Goal: Task Accomplishment & Management: Manage account settings

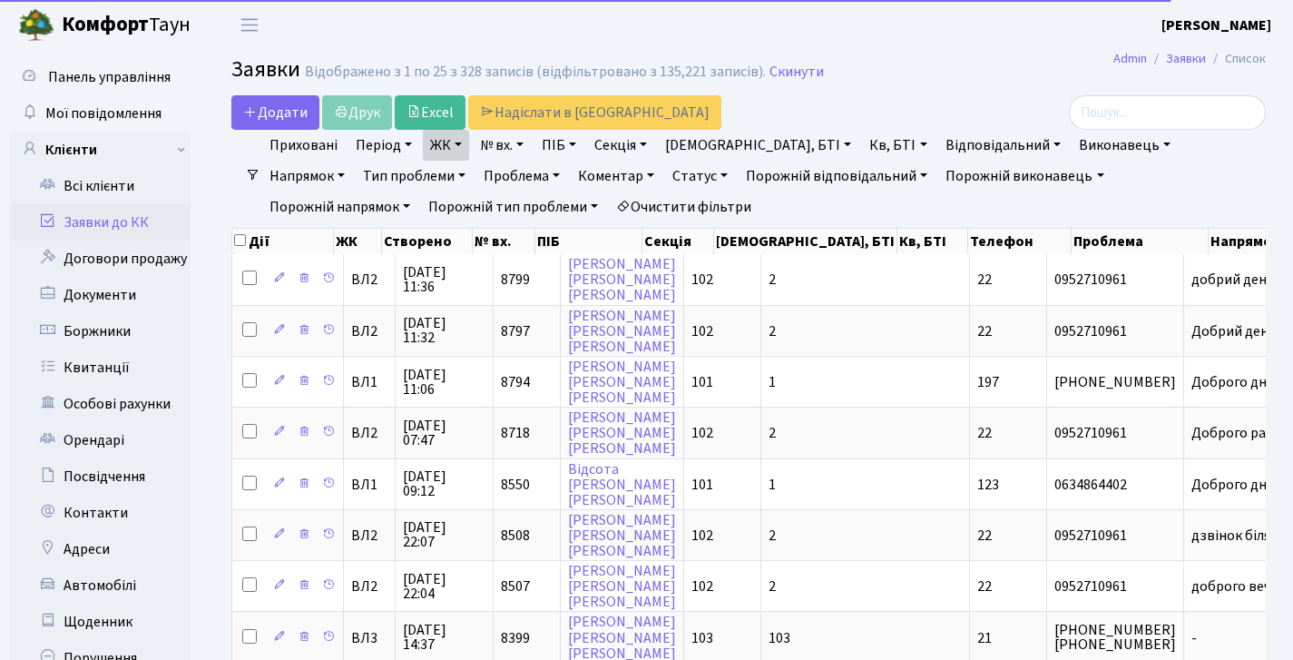
select select "25"
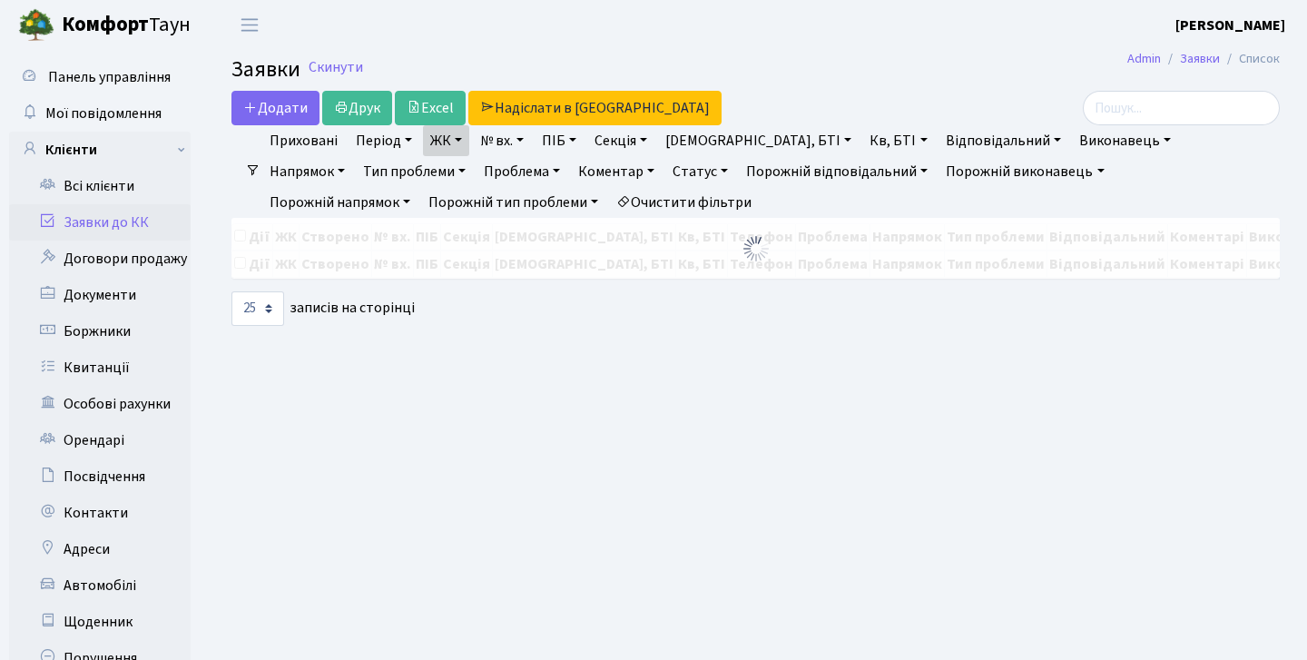
select select "25"
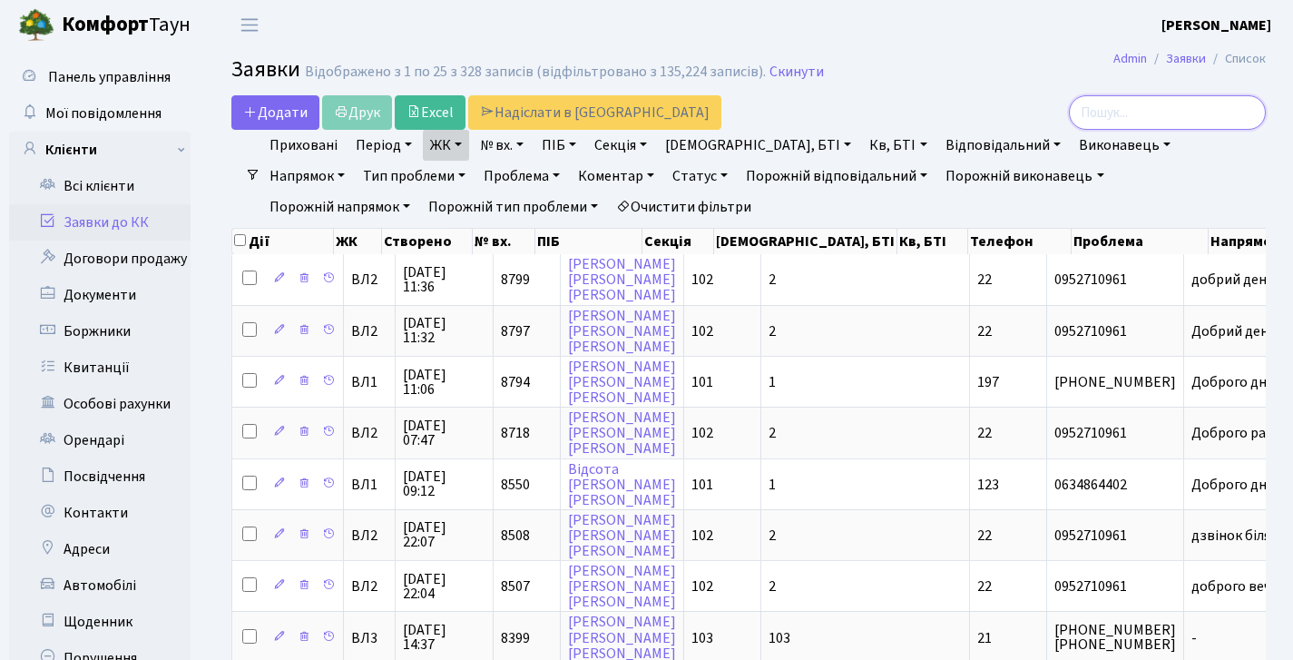
click at [1115, 123] on input "search" at bounding box center [1167, 112] width 197 height 34
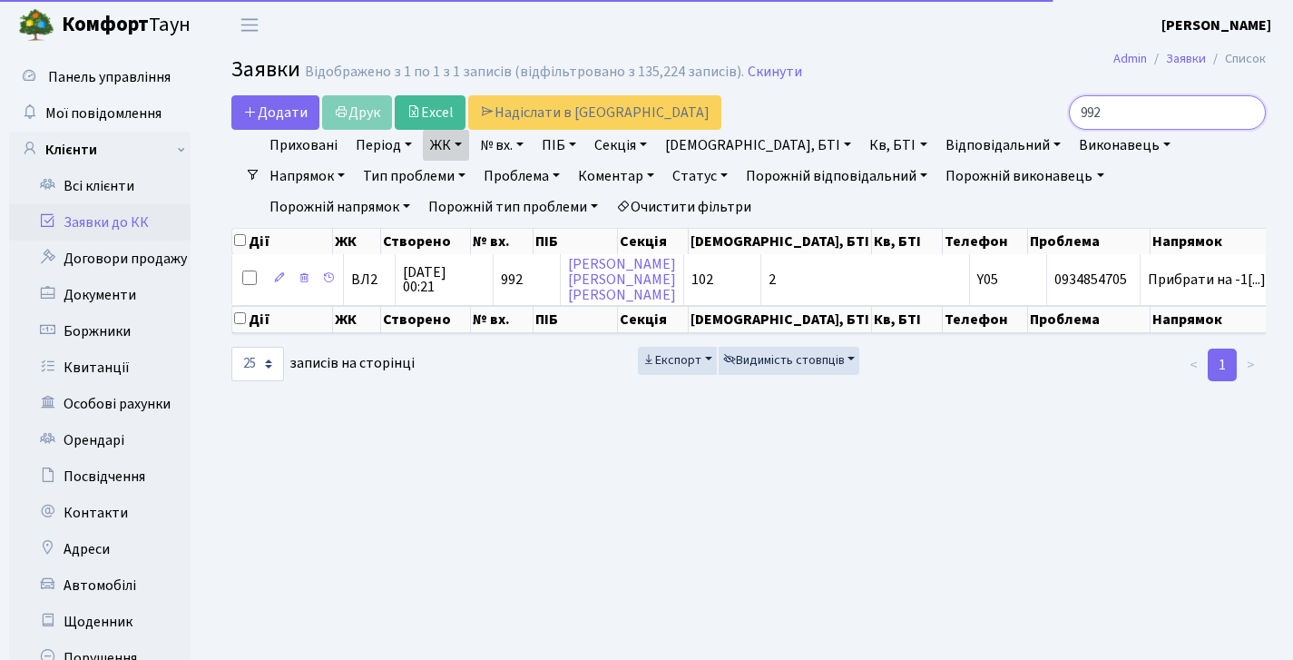
type input "992"
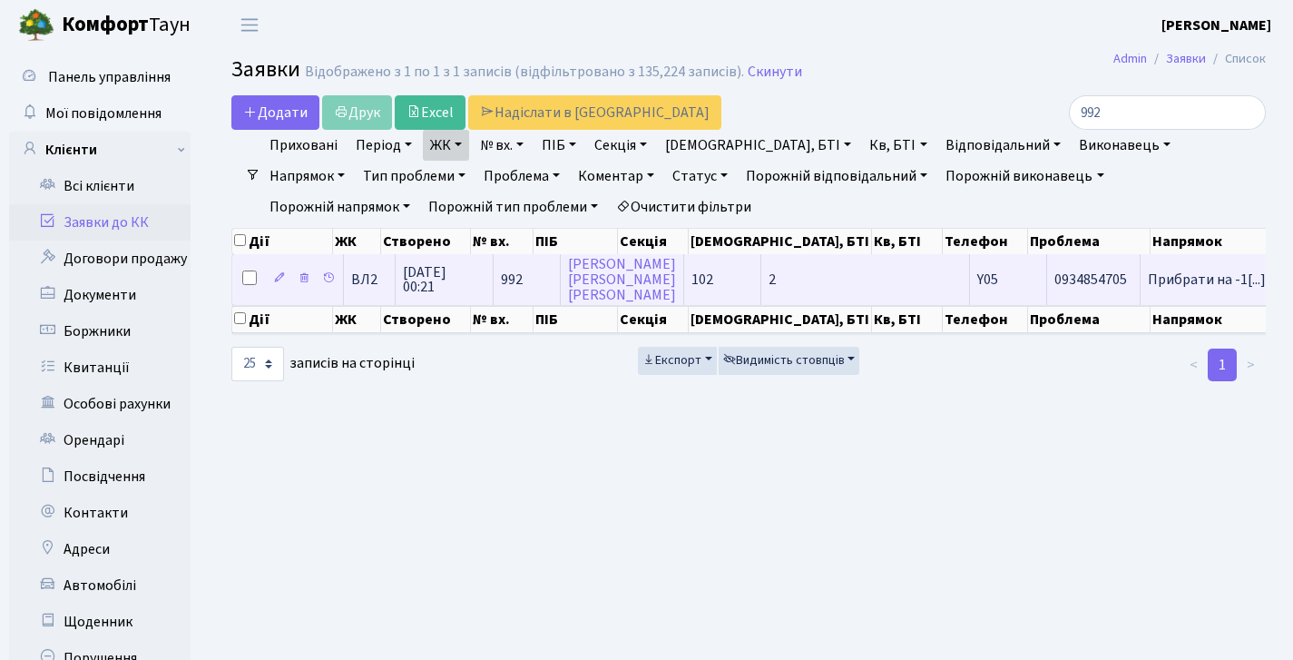
click at [514, 287] on span "992" at bounding box center [512, 280] width 22 height 20
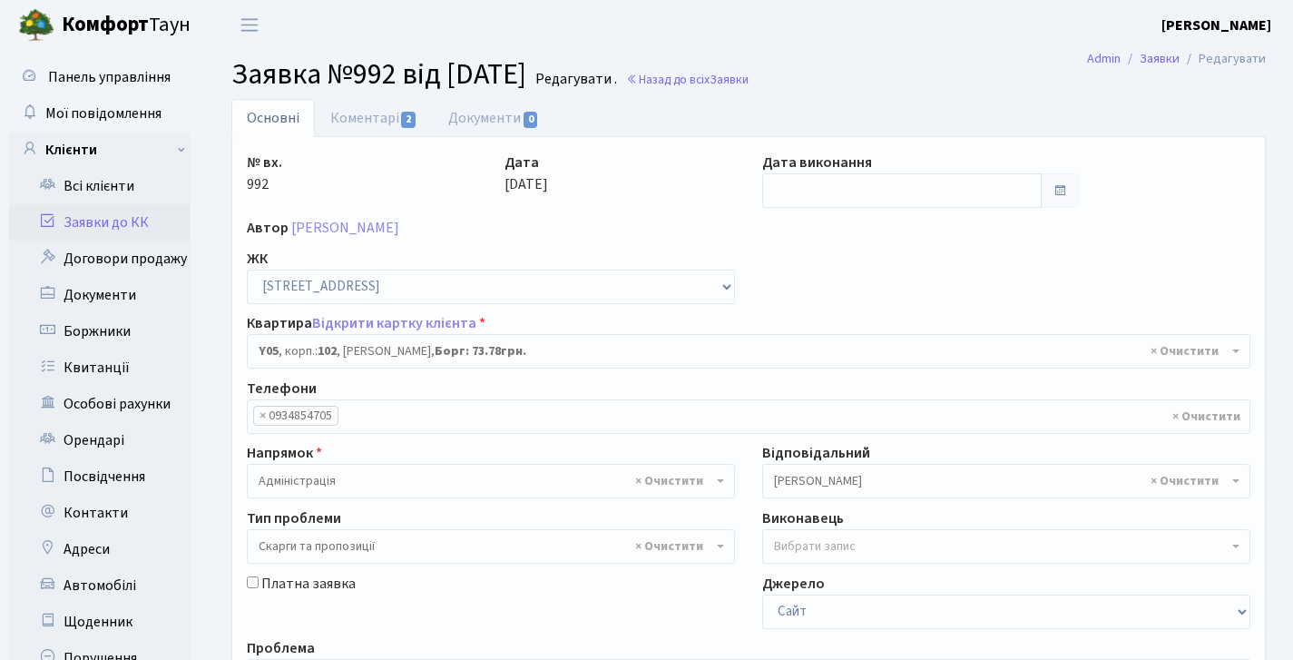
select select "39889"
select select "55"
click at [368, 99] on link "Коментарі 2" at bounding box center [374, 117] width 118 height 37
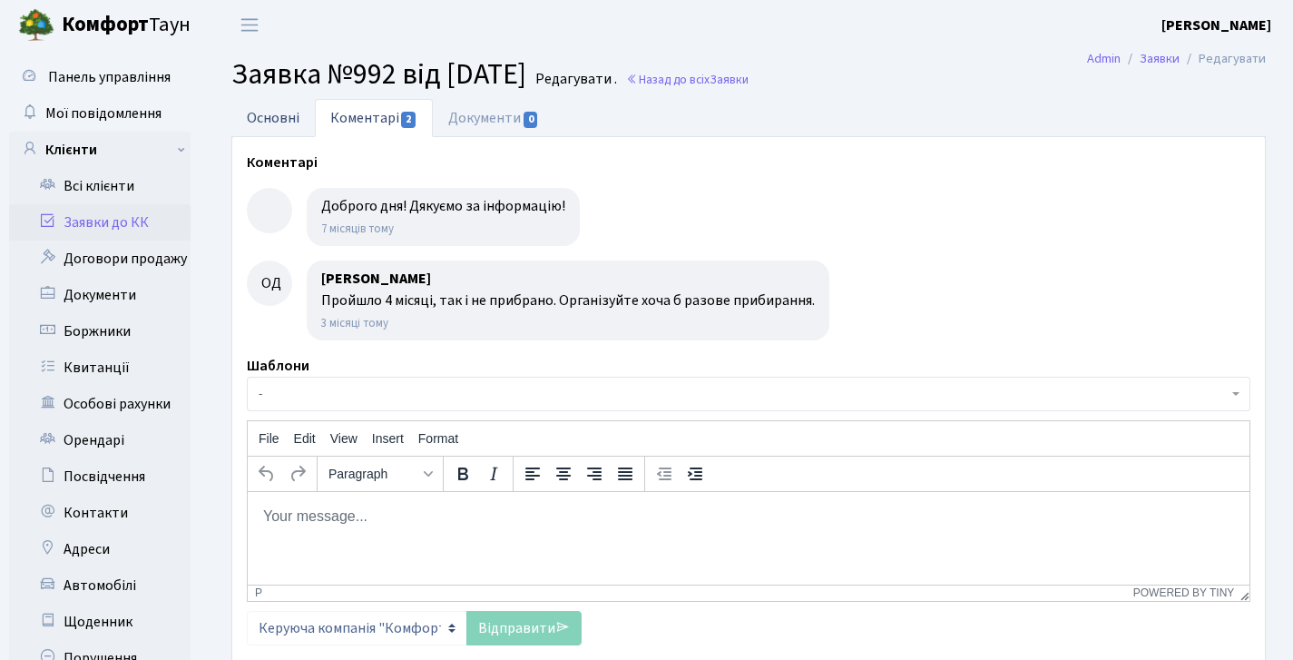
click at [283, 114] on link "Основні" at bounding box center [272, 117] width 83 height 37
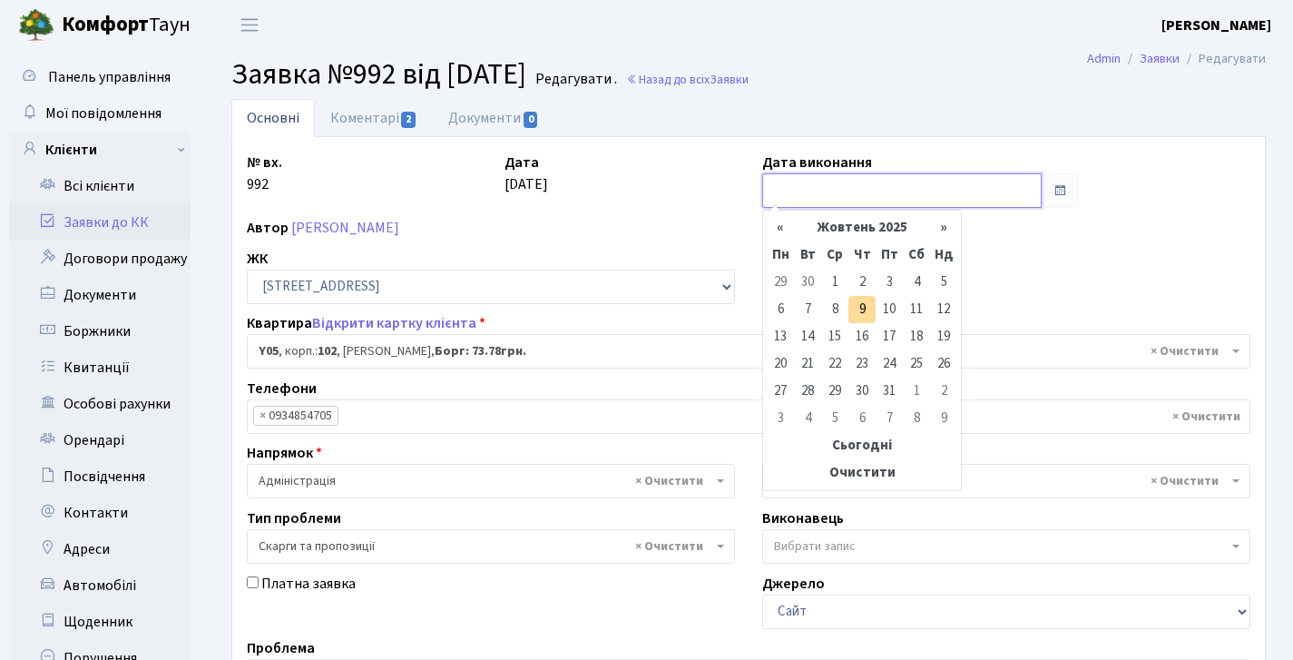
click at [820, 198] on input "text" at bounding box center [902, 190] width 280 height 34
click at [789, 222] on th "«" at bounding box center [780, 227] width 27 height 27
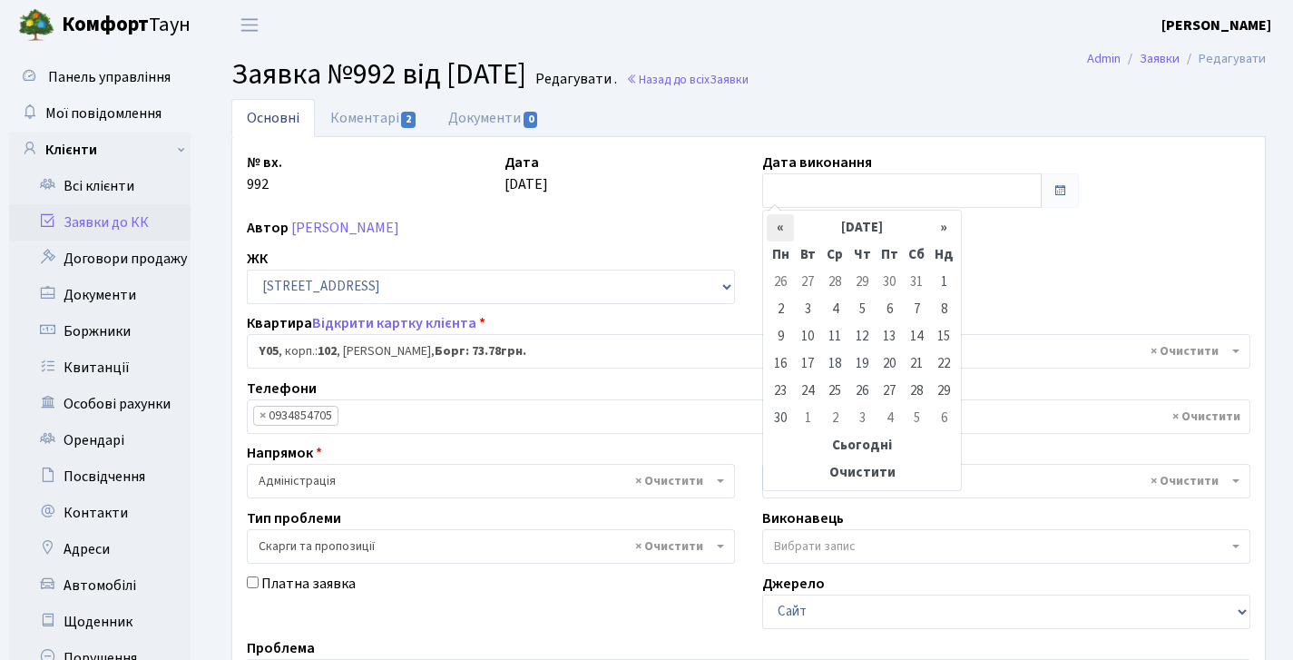
click at [789, 221] on th "«" at bounding box center [780, 227] width 27 height 27
click at [401, 110] on link "Коментарі 2" at bounding box center [374, 117] width 118 height 37
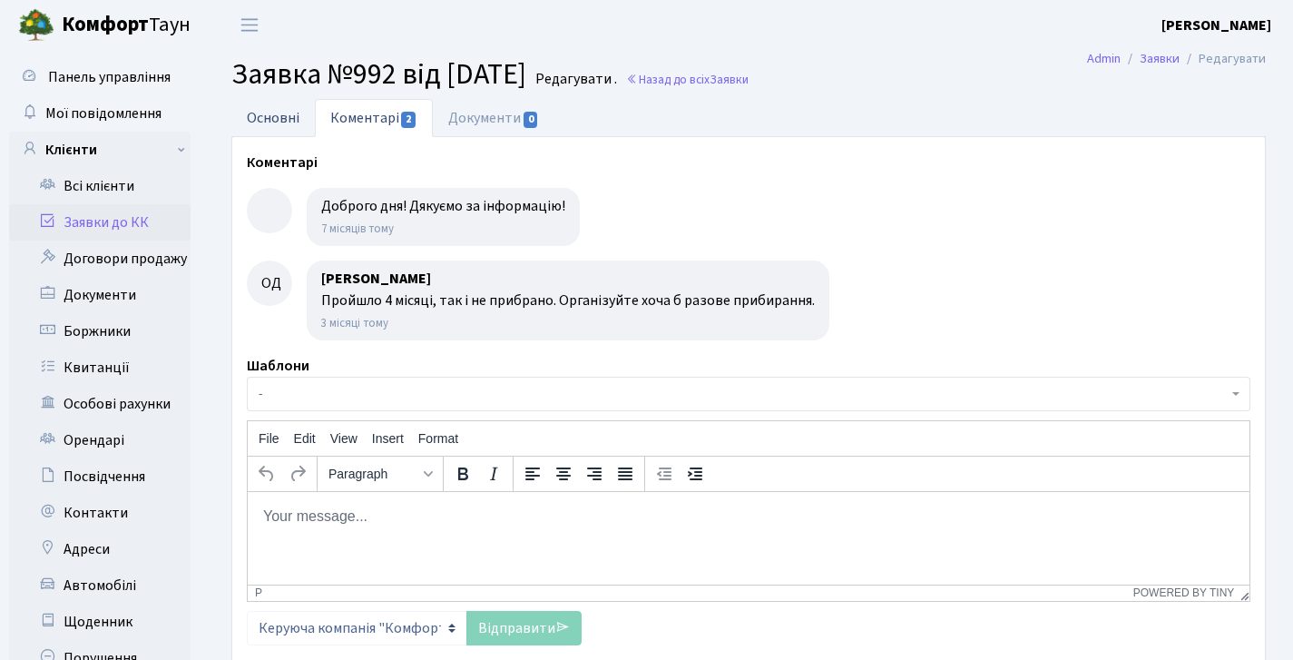
click at [265, 118] on link "Основні" at bounding box center [272, 117] width 83 height 37
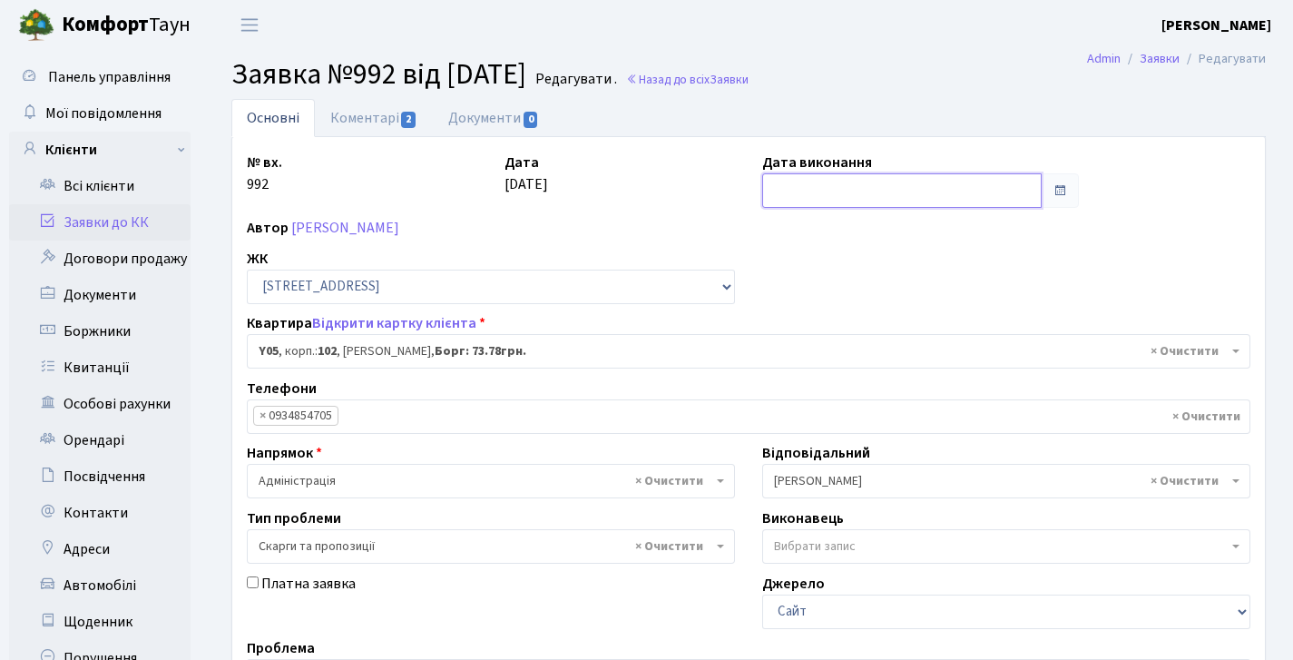
click at [820, 196] on input "text" at bounding box center [902, 190] width 280 height 34
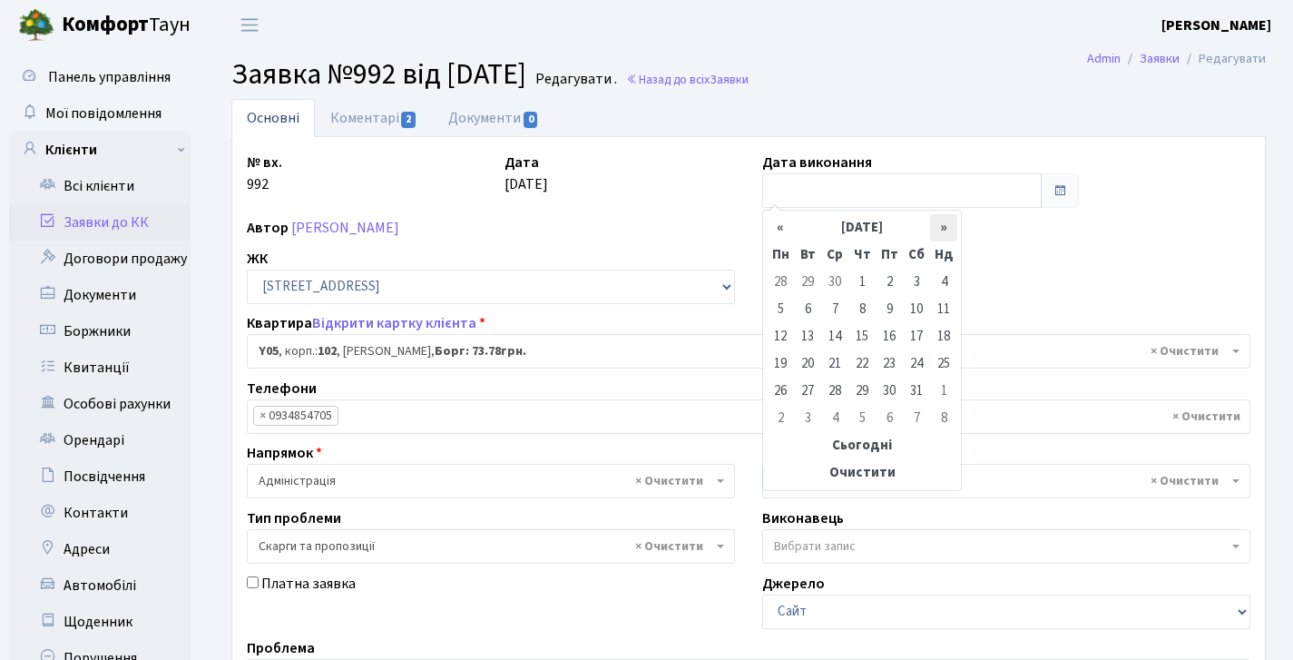
click at [944, 224] on th "»" at bounding box center [943, 227] width 27 height 27
click at [879, 287] on td "1" at bounding box center [889, 282] width 27 height 27
type input "[DATE]"
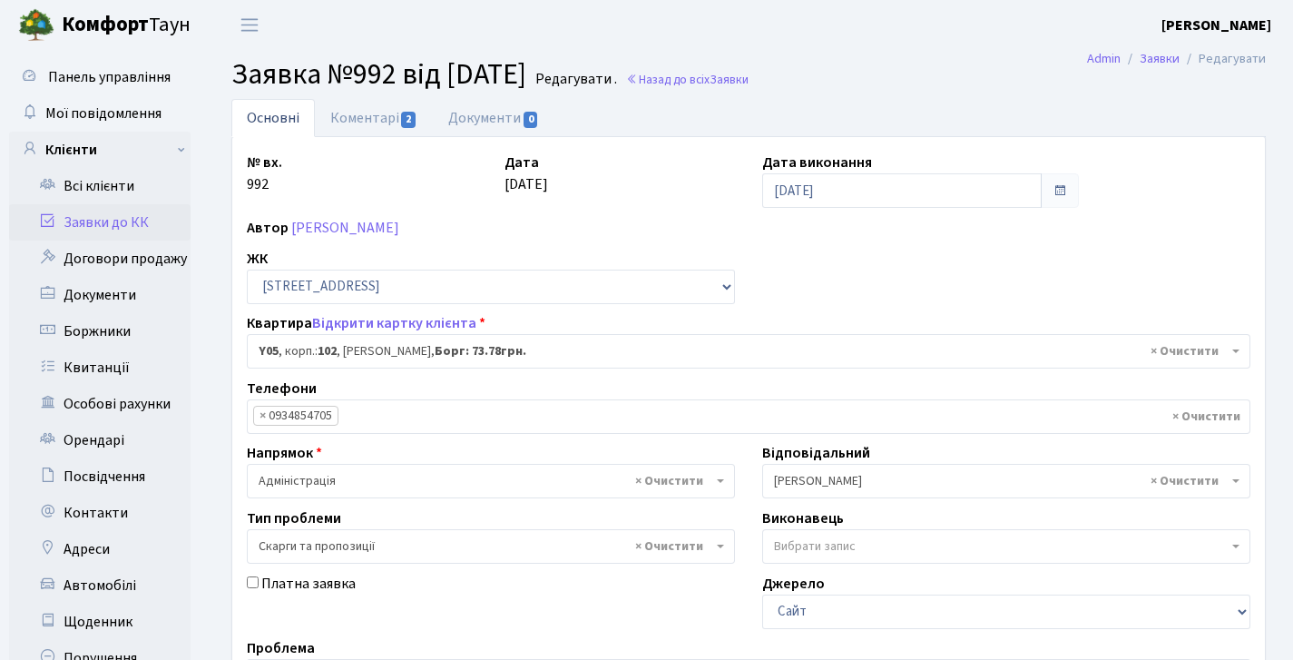
scroll to position [422, 0]
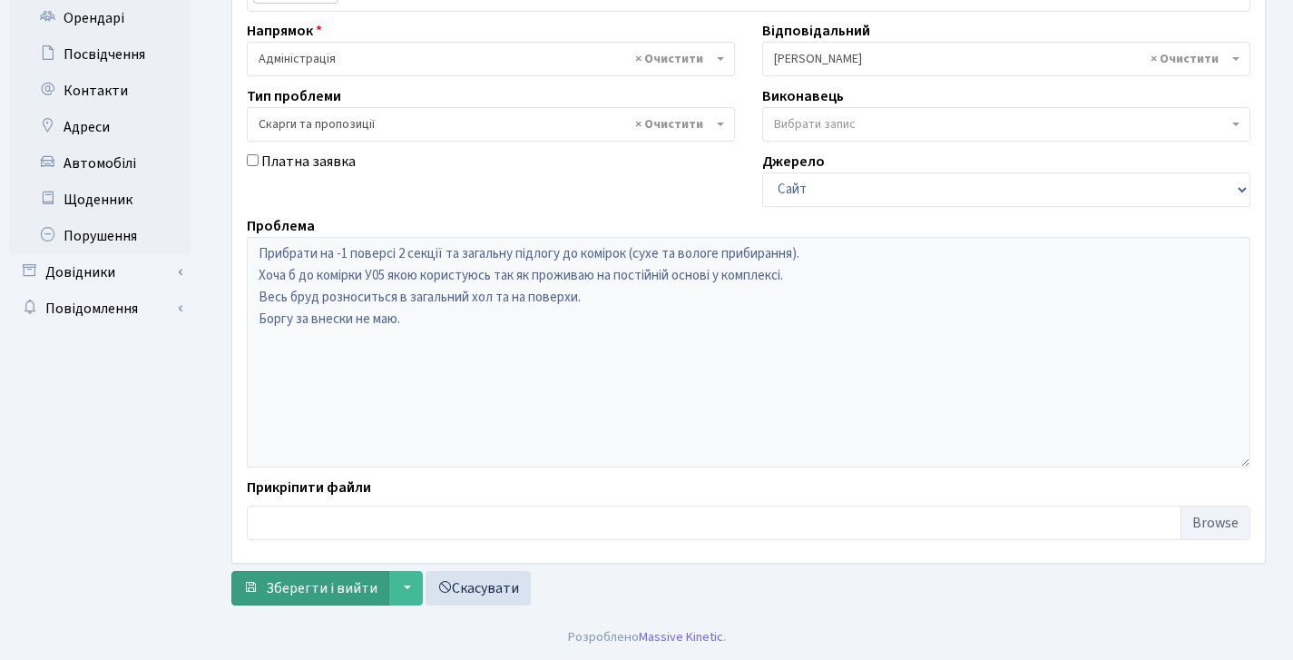
click at [331, 591] on span "Зберегти і вийти" at bounding box center [322, 588] width 112 height 20
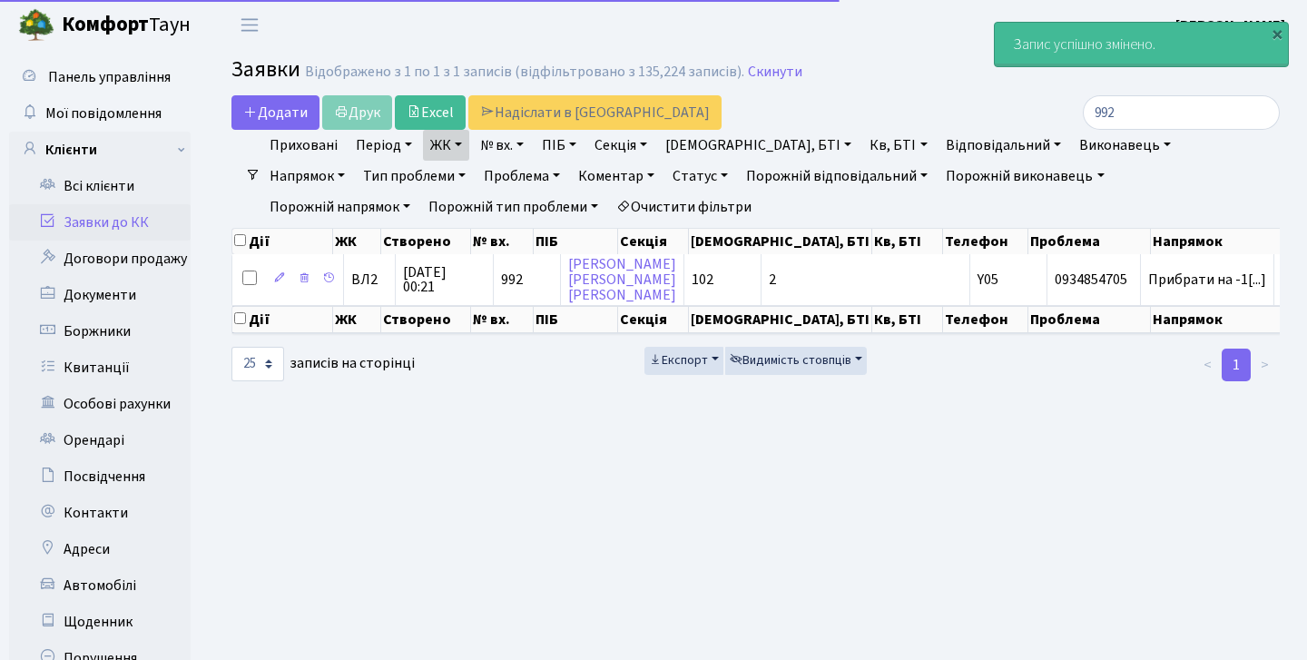
select select "25"
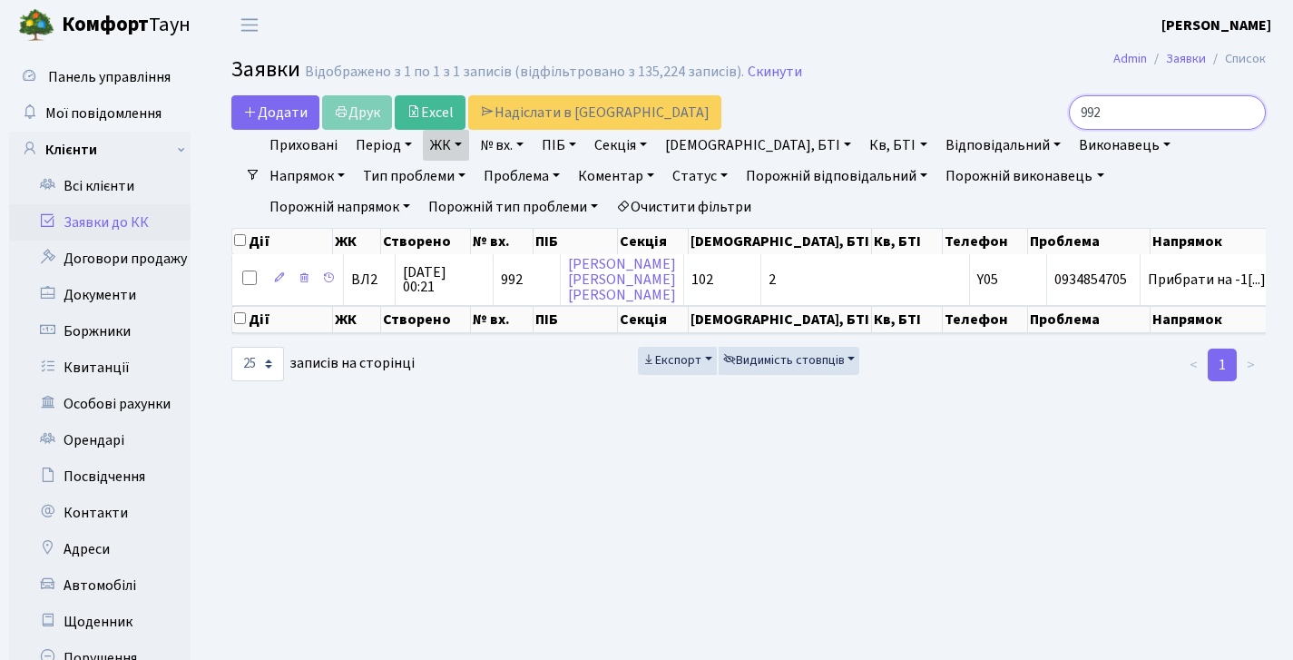
click at [1113, 115] on input "992" at bounding box center [1167, 112] width 197 height 34
drag, startPoint x: 1112, startPoint y: 109, endPoint x: 1019, endPoint y: 112, distance: 92.6
click at [1019, 112] on div "992" at bounding box center [1102, 112] width 327 height 34
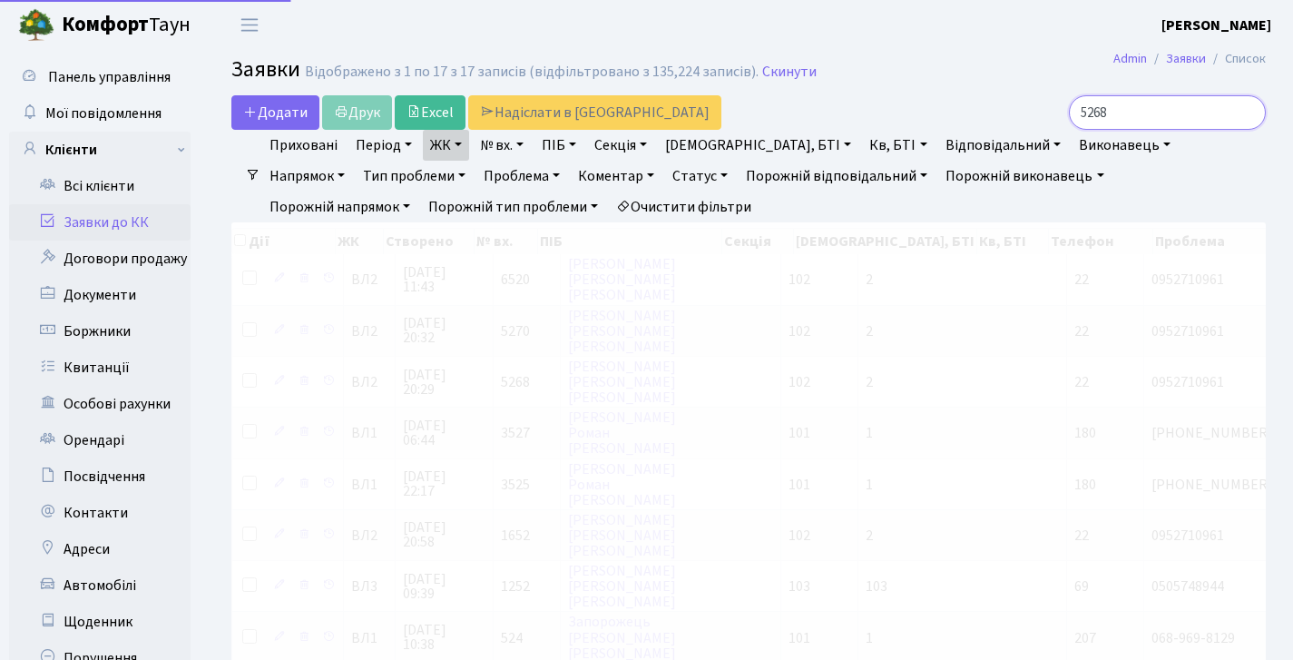
type input "5268"
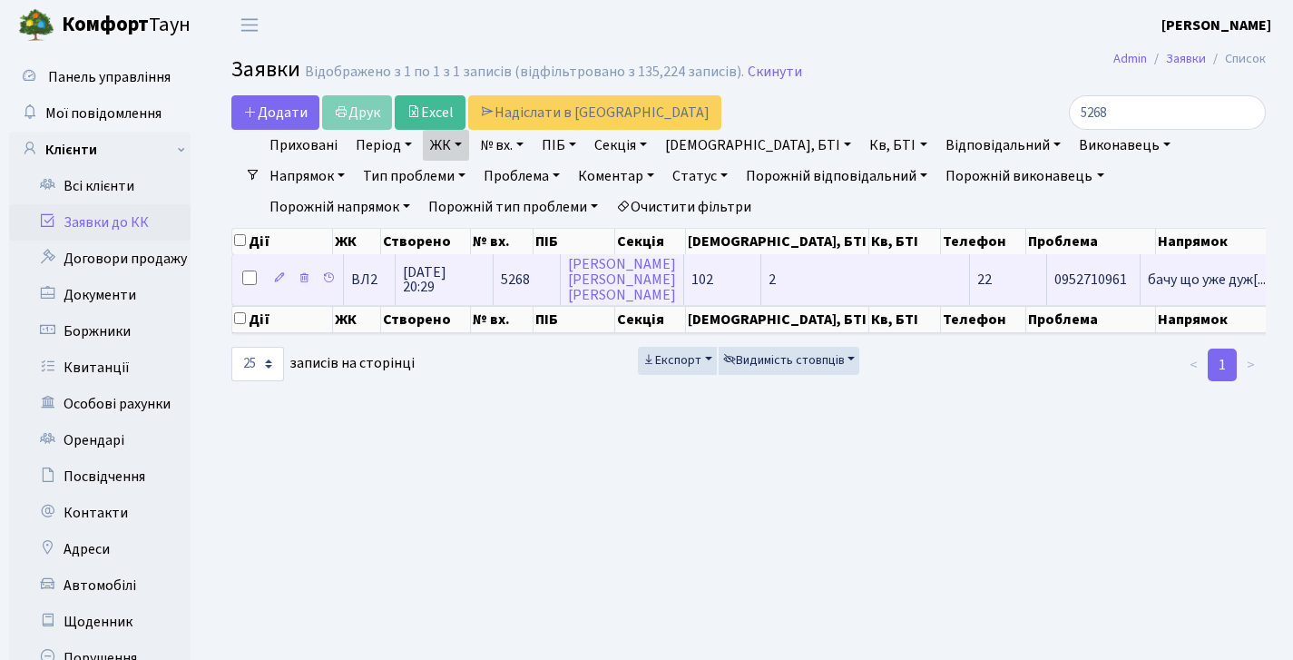
click at [417, 293] on span "26.06.2025 20:29" at bounding box center [444, 279] width 83 height 29
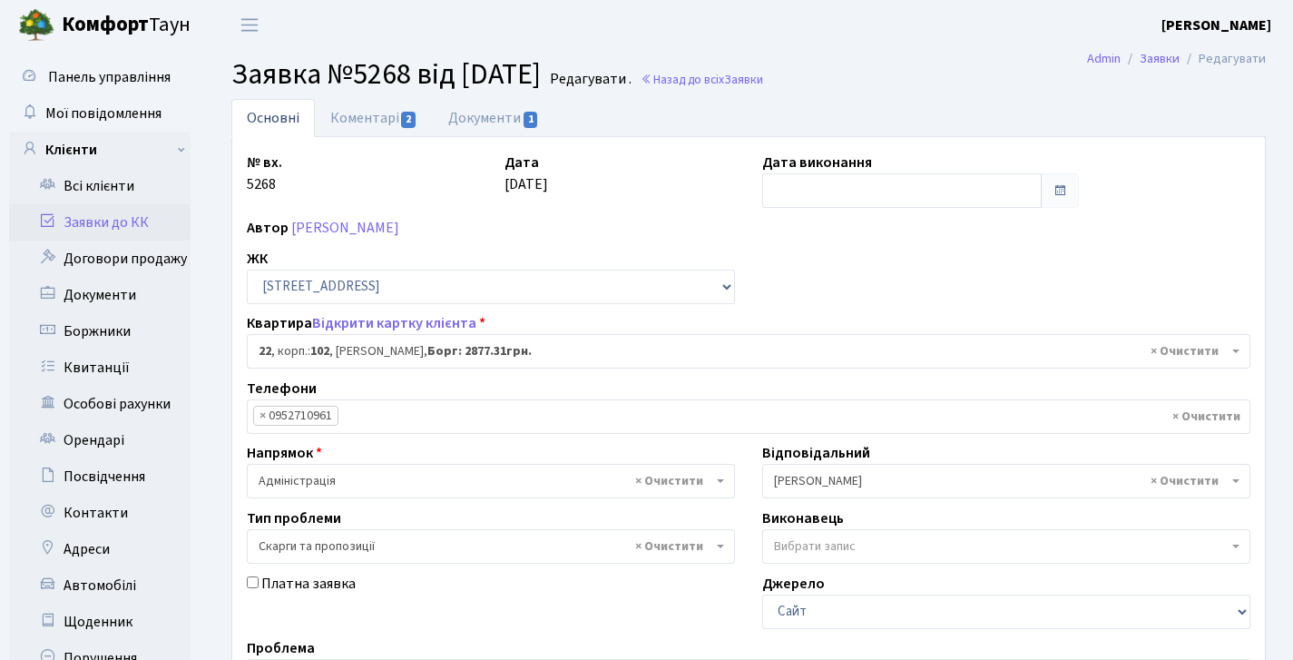
select select "38005"
select select "55"
click at [333, 119] on link "Коментарі 2" at bounding box center [374, 117] width 118 height 37
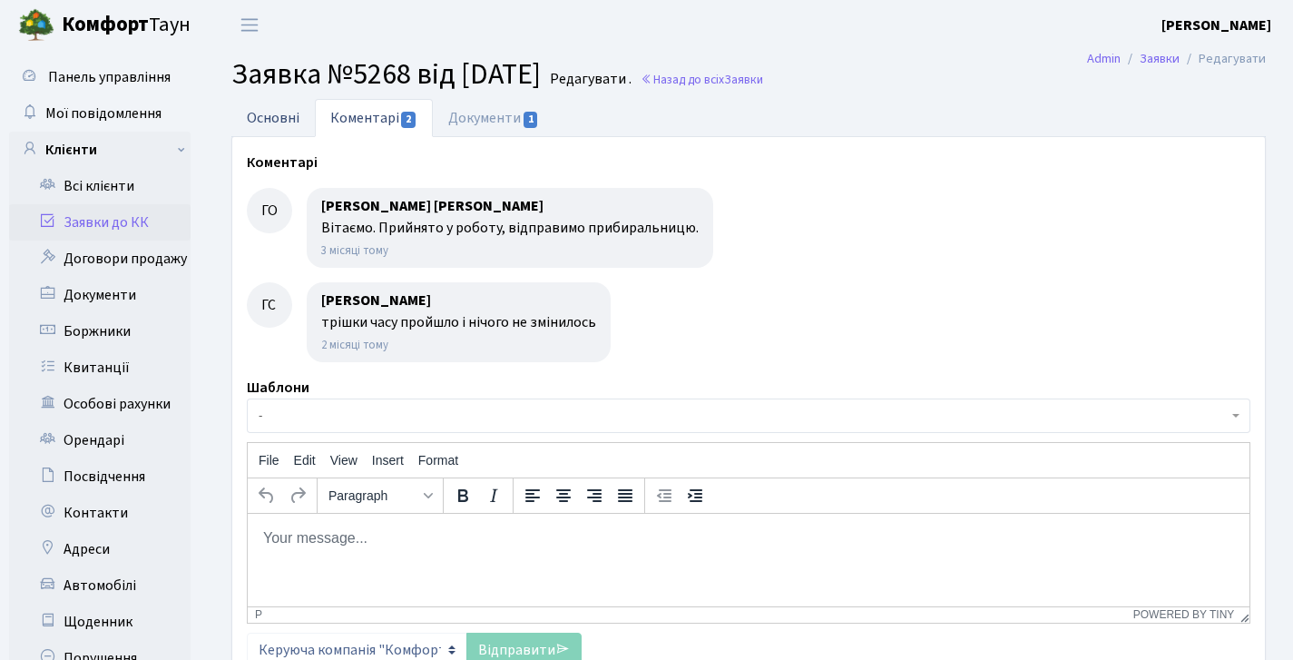
click at [290, 108] on link "Основні" at bounding box center [272, 117] width 83 height 37
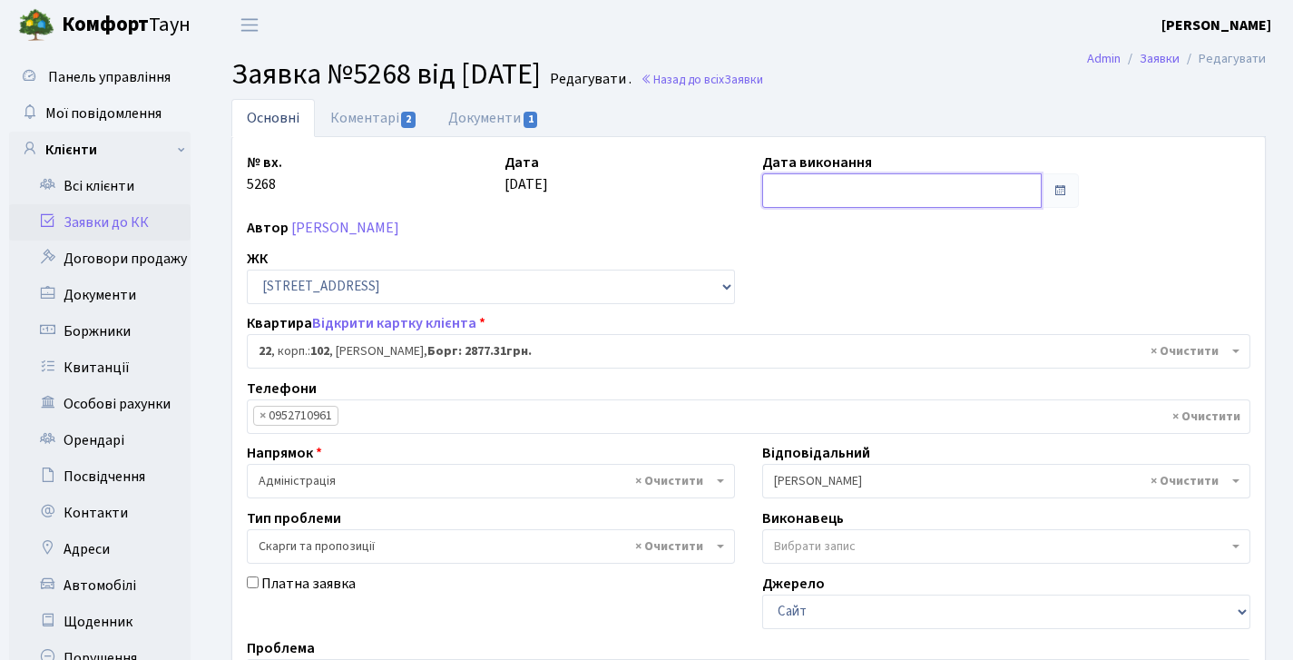
click at [840, 177] on input "text" at bounding box center [902, 190] width 280 height 34
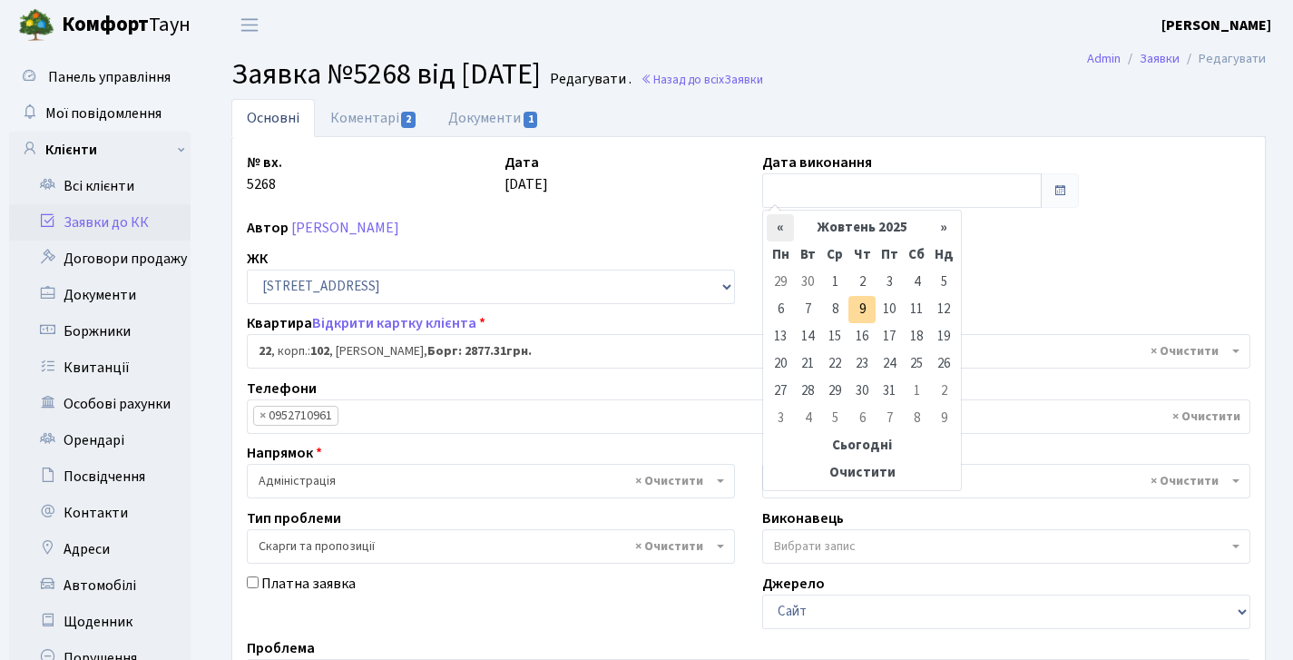
click at [767, 222] on th "«" at bounding box center [780, 227] width 27 height 27
click at [775, 221] on th "«" at bounding box center [780, 227] width 27 height 27
click at [936, 238] on th "»" at bounding box center [943, 227] width 27 height 27
click at [880, 279] on td "1" at bounding box center [889, 282] width 27 height 27
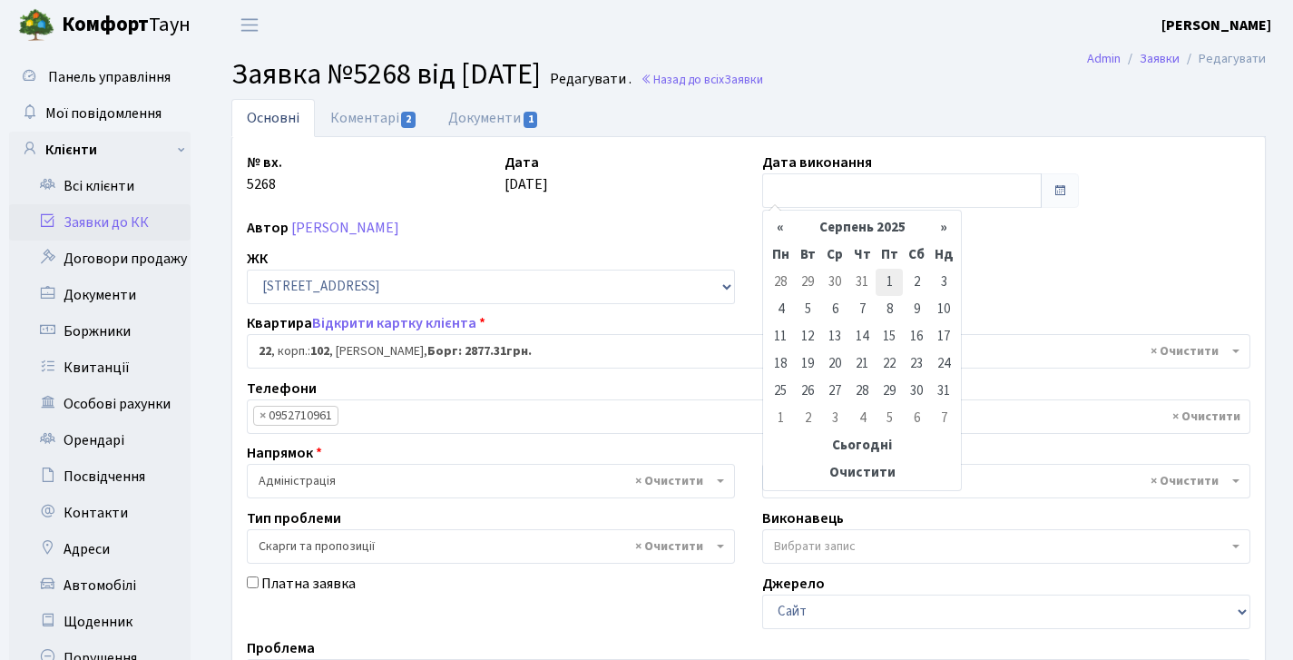
type input "[DATE]"
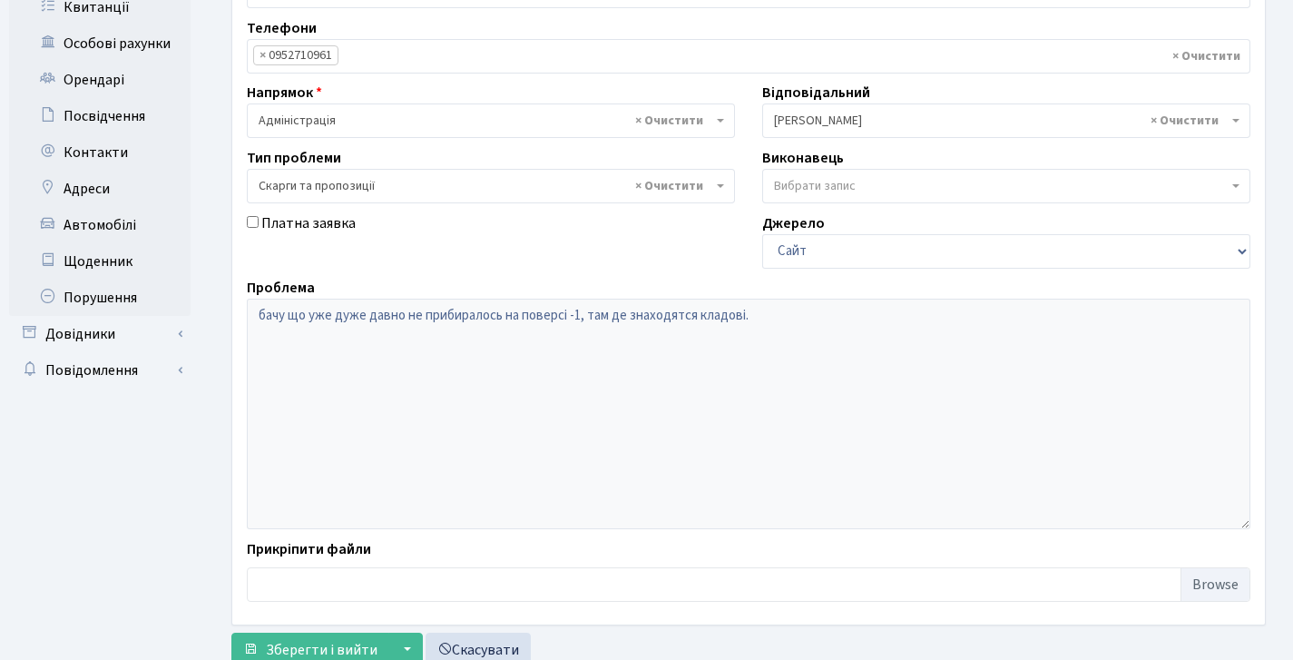
scroll to position [422, 0]
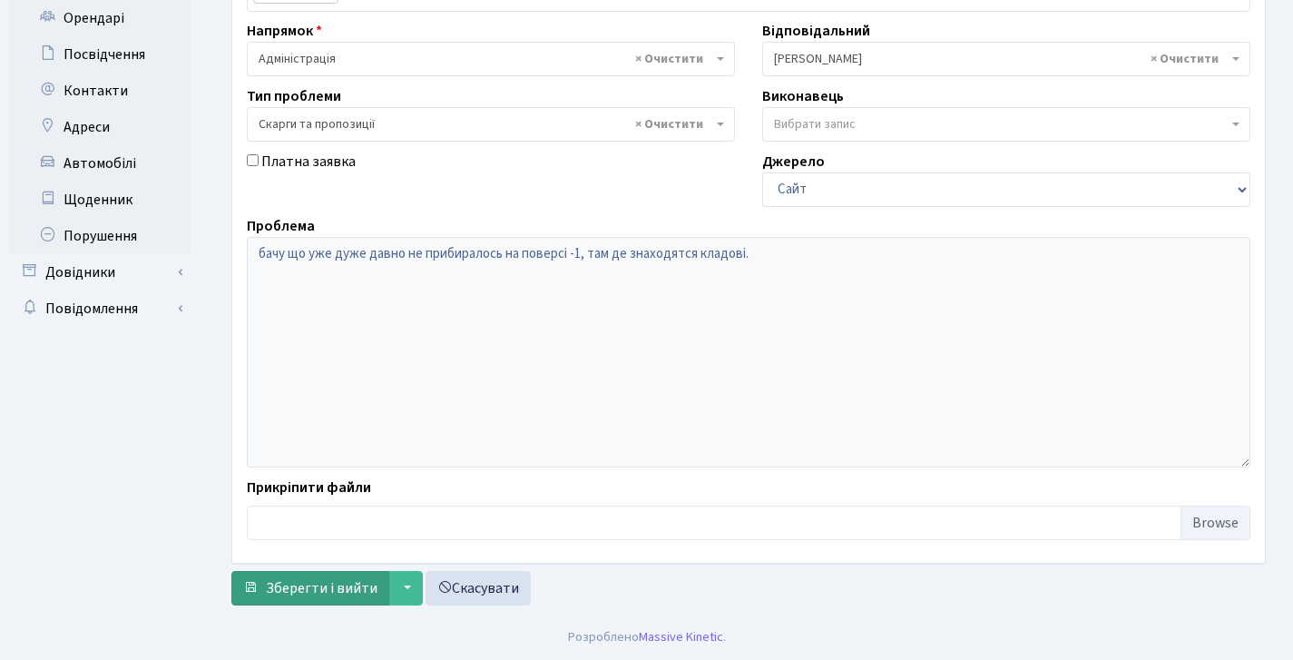
click at [306, 586] on span "Зберегти і вийти" at bounding box center [322, 588] width 112 height 20
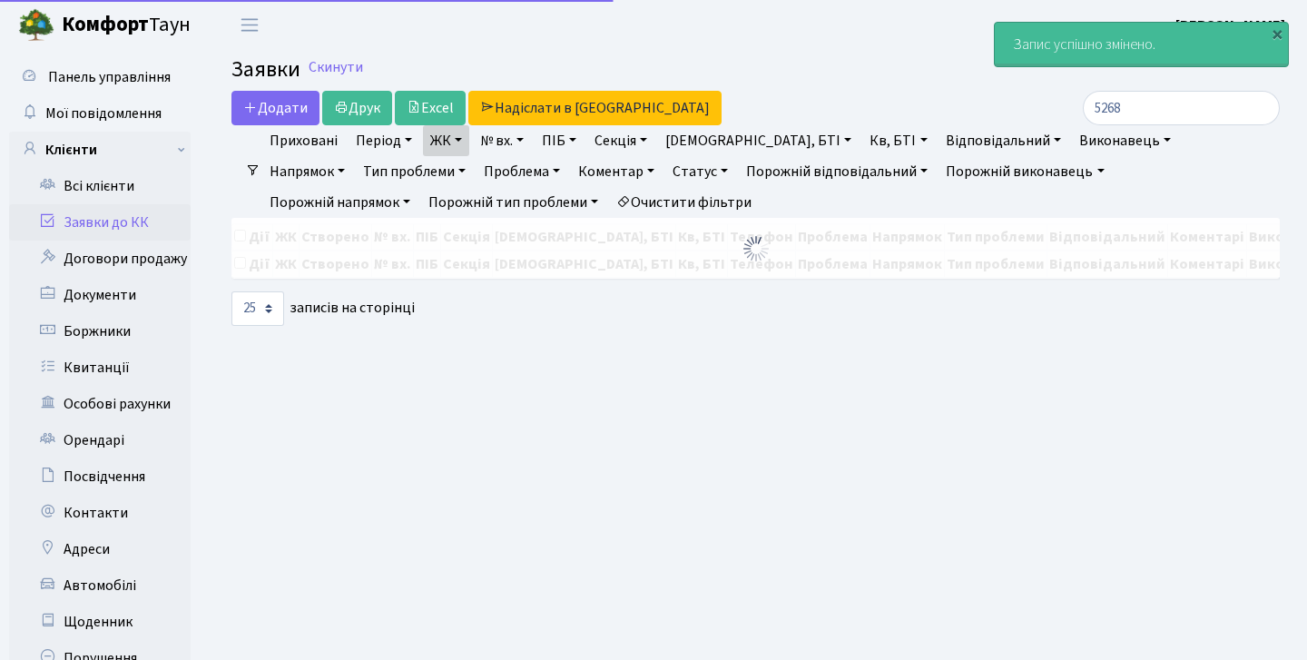
select select "25"
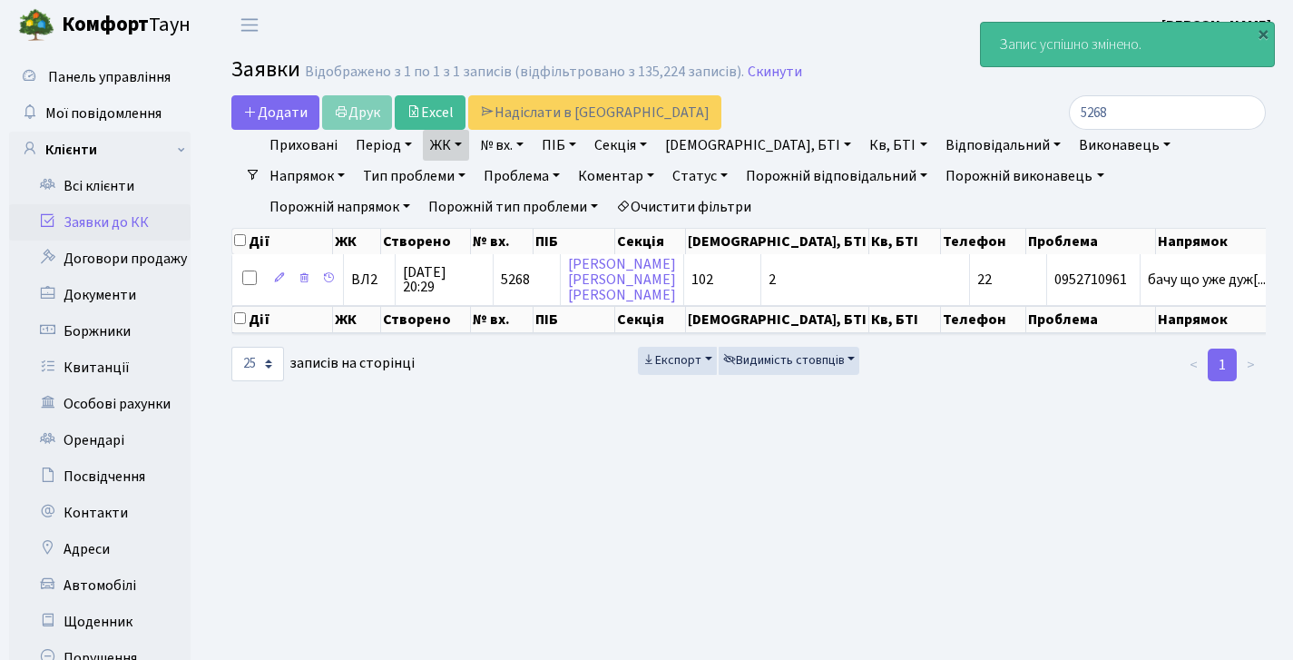
click at [132, 215] on link "Заявки до КК" at bounding box center [100, 222] width 182 height 36
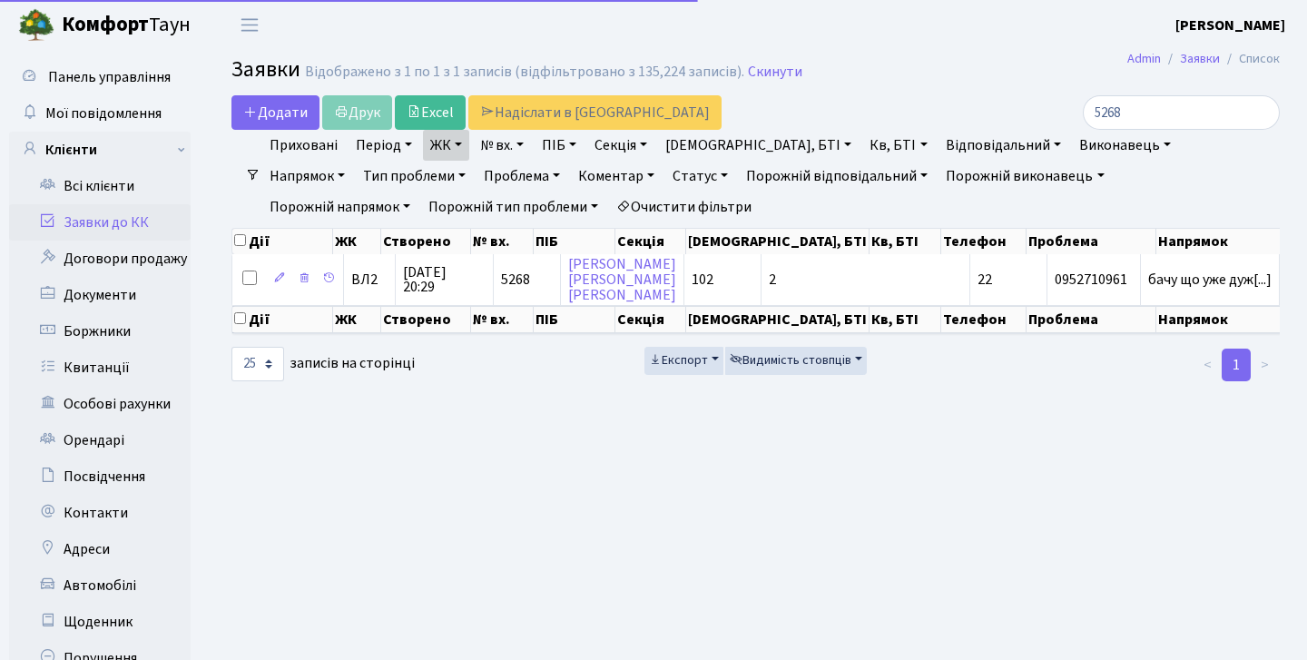
select select "25"
